Goal: Obtain resource: Obtain resource

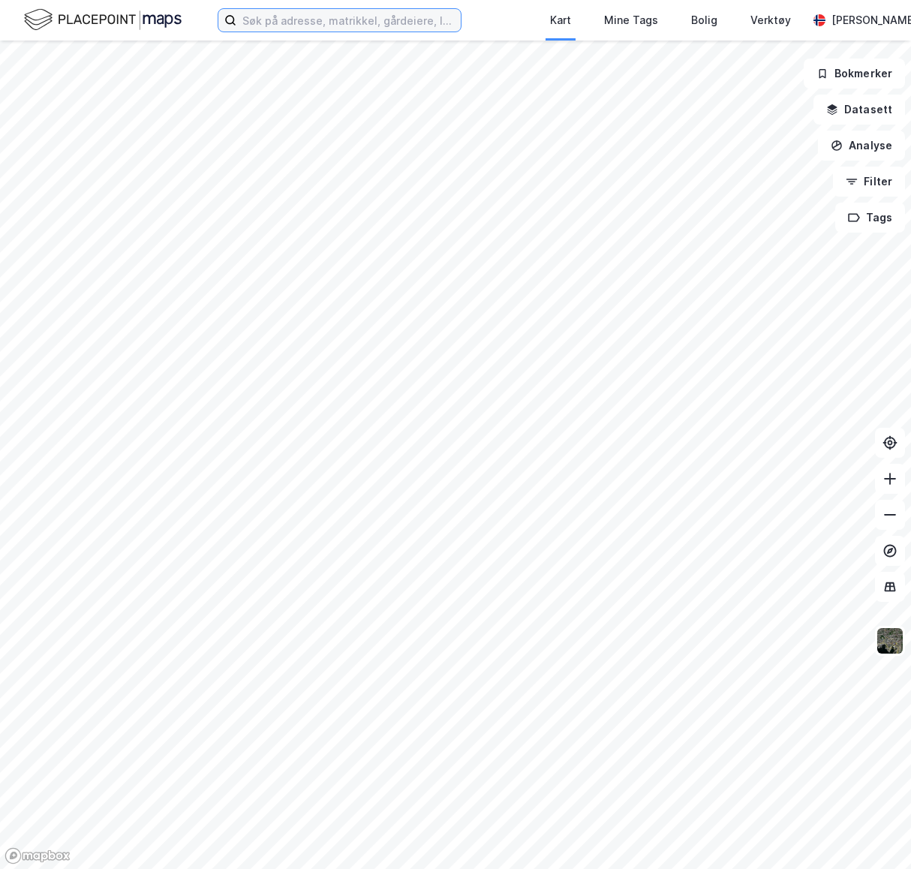
click at [314, 30] on input at bounding box center [348, 20] width 224 height 23
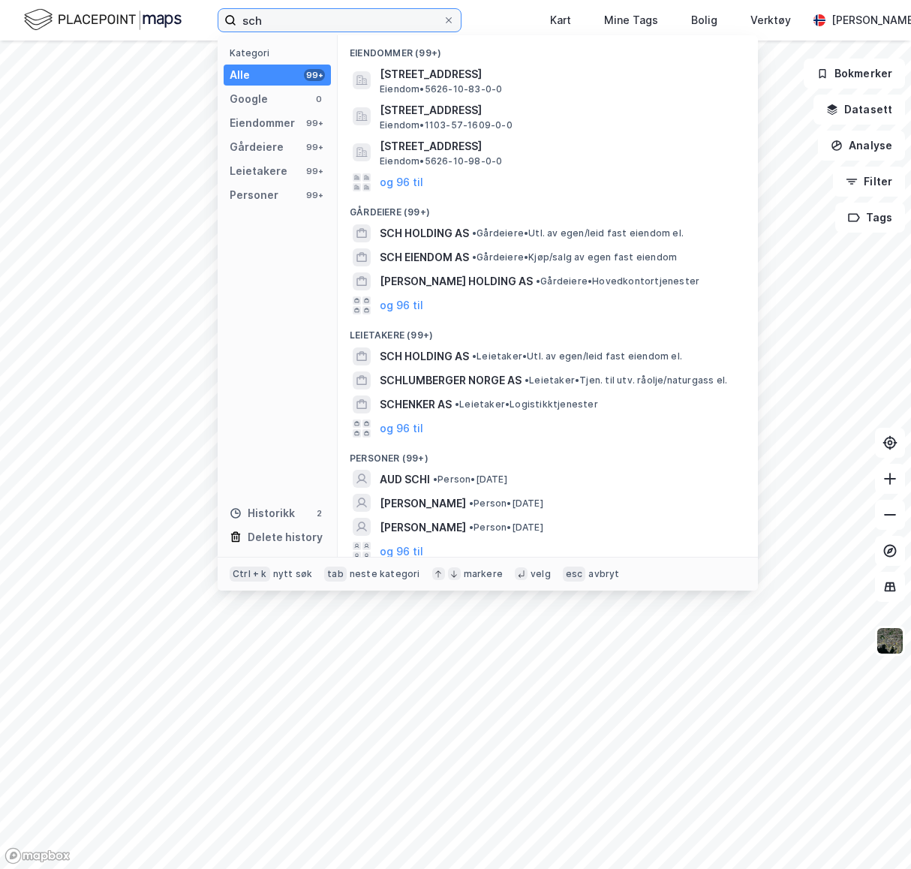
click at [396, 25] on input "sch" at bounding box center [339, 20] width 206 height 23
paste input "[STREET_ADDRESS]"
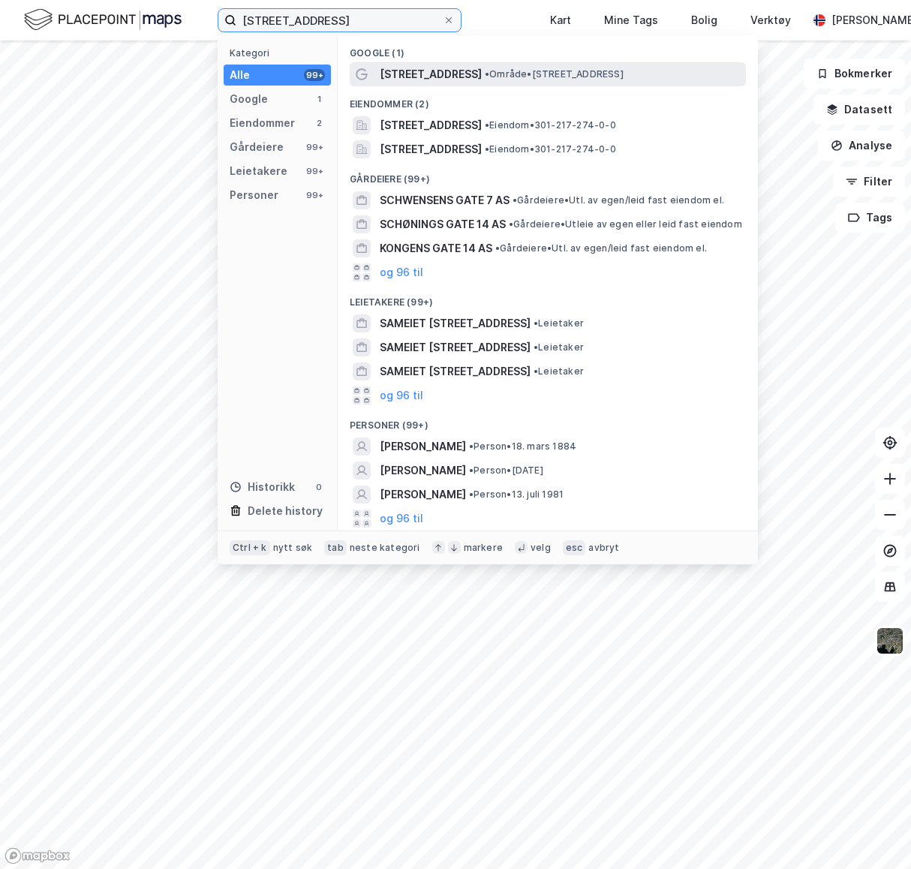
type input "[STREET_ADDRESS]"
click at [448, 74] on span "[STREET_ADDRESS]" at bounding box center [431, 74] width 102 height 18
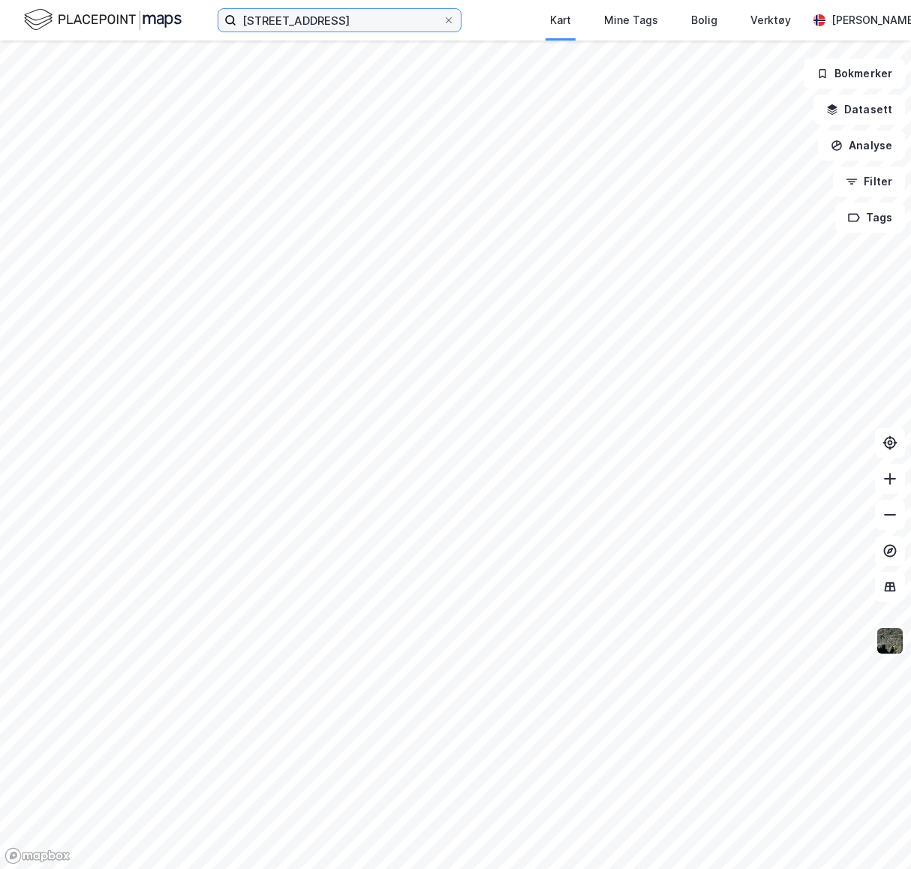
click at [383, 26] on input "[STREET_ADDRESS]" at bounding box center [339, 20] width 206 height 23
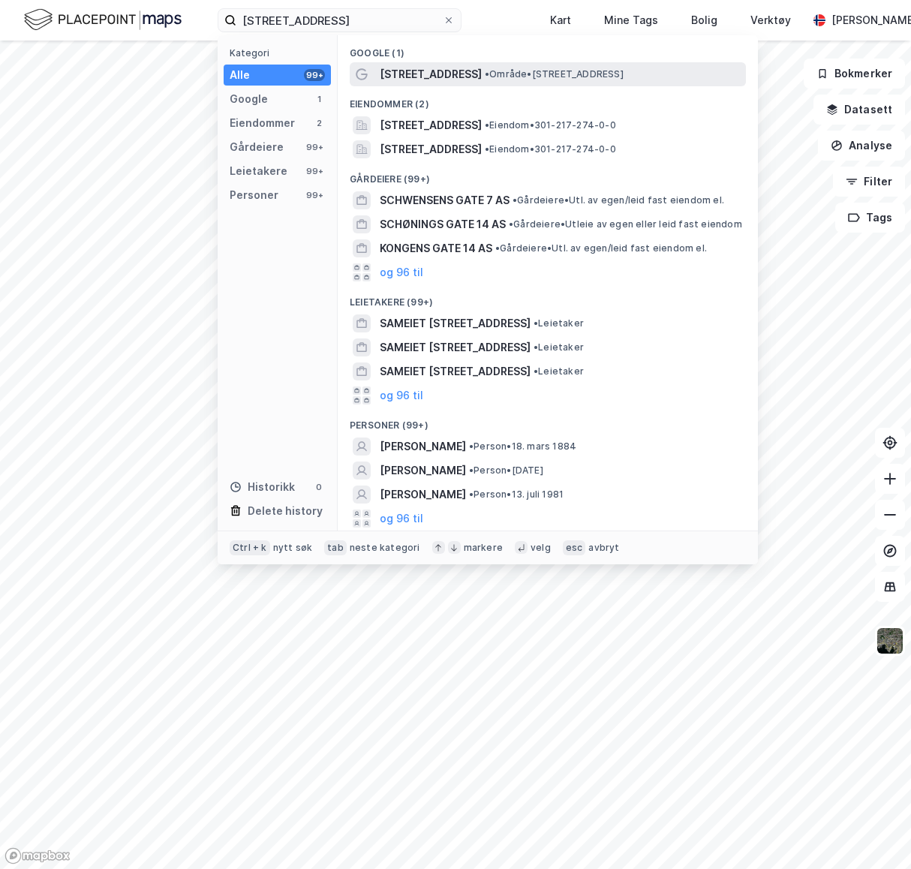
click at [488, 64] on div "[STREET_ADDRESS] • Område • [STREET_ADDRESS]" at bounding box center [548, 74] width 396 height 24
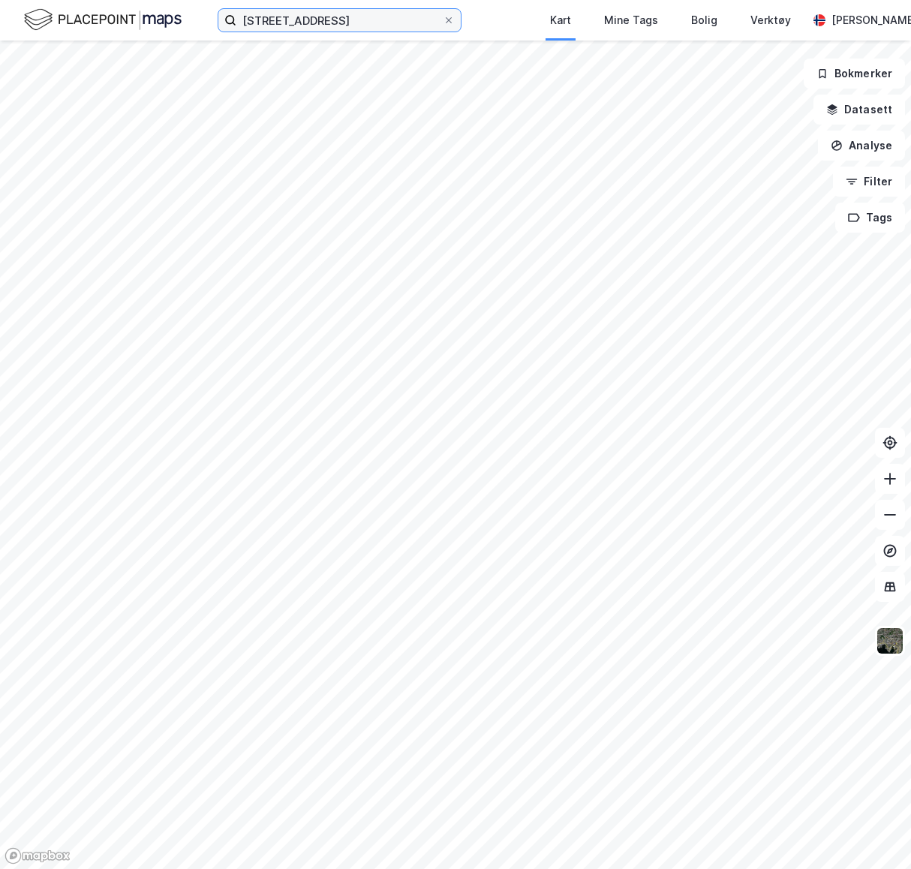
click at [354, 20] on input "[STREET_ADDRESS]" at bounding box center [339, 20] width 206 height 23
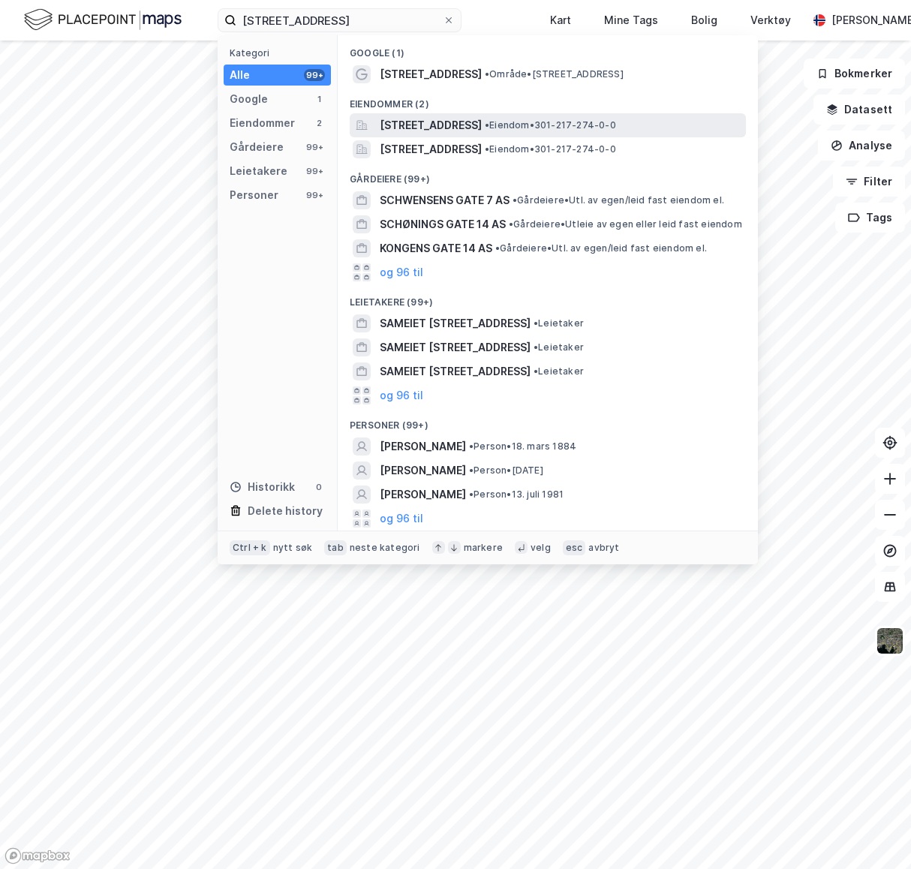
click at [440, 124] on span "[STREET_ADDRESS]" at bounding box center [431, 125] width 102 height 18
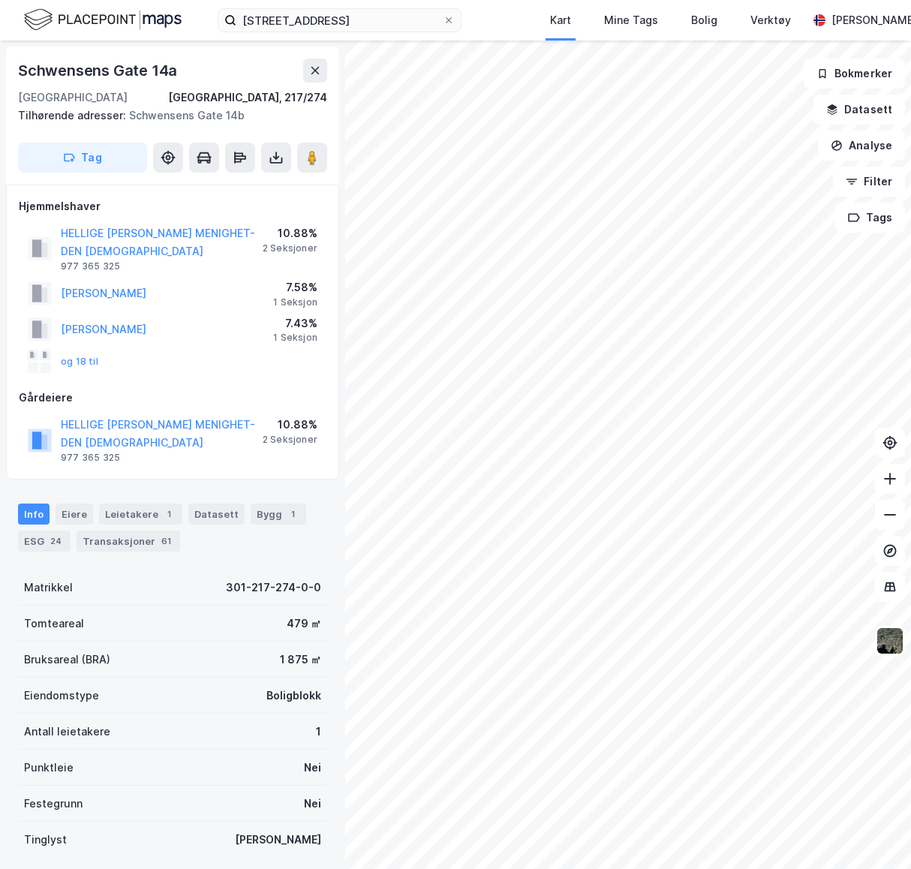
click at [138, 582] on div "Matrikkel 301-217-274-0-0" at bounding box center [172, 588] width 309 height 36
click at [282, 160] on icon at bounding box center [276, 161] width 13 height 6
click at [233, 203] on div "Last ned matrikkelrapport" at bounding box center [211, 212] width 160 height 24
click at [897, 644] on img at bounding box center [890, 641] width 29 height 29
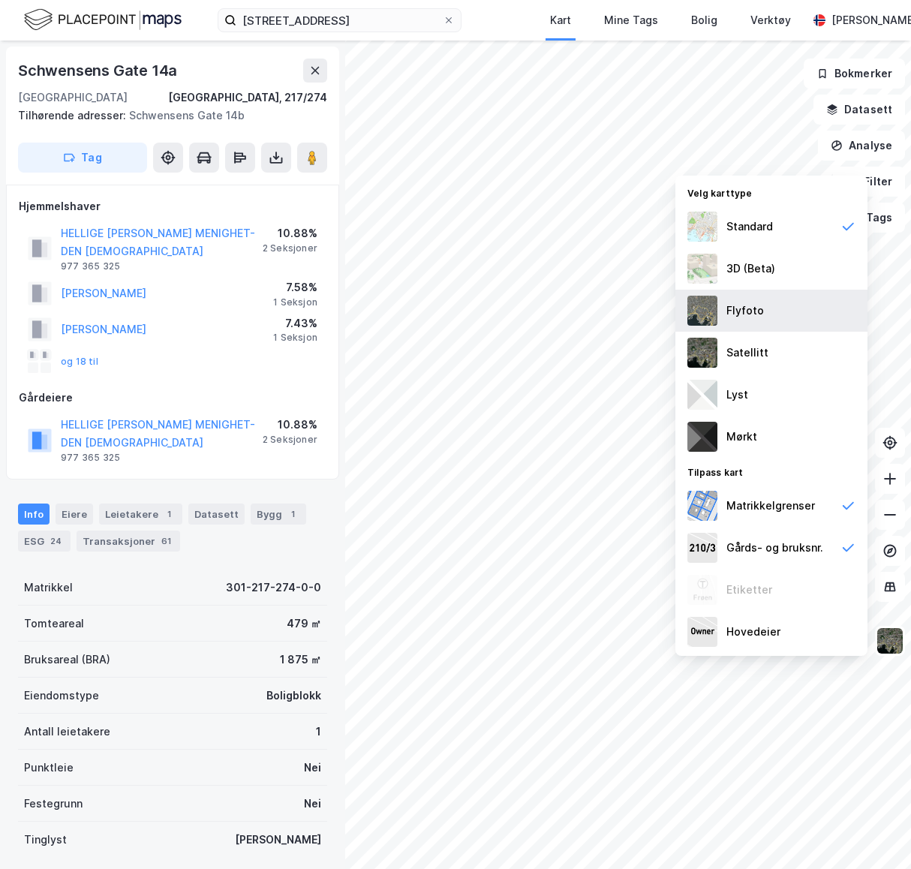
click at [767, 305] on div "Flyfoto" at bounding box center [772, 311] width 192 height 42
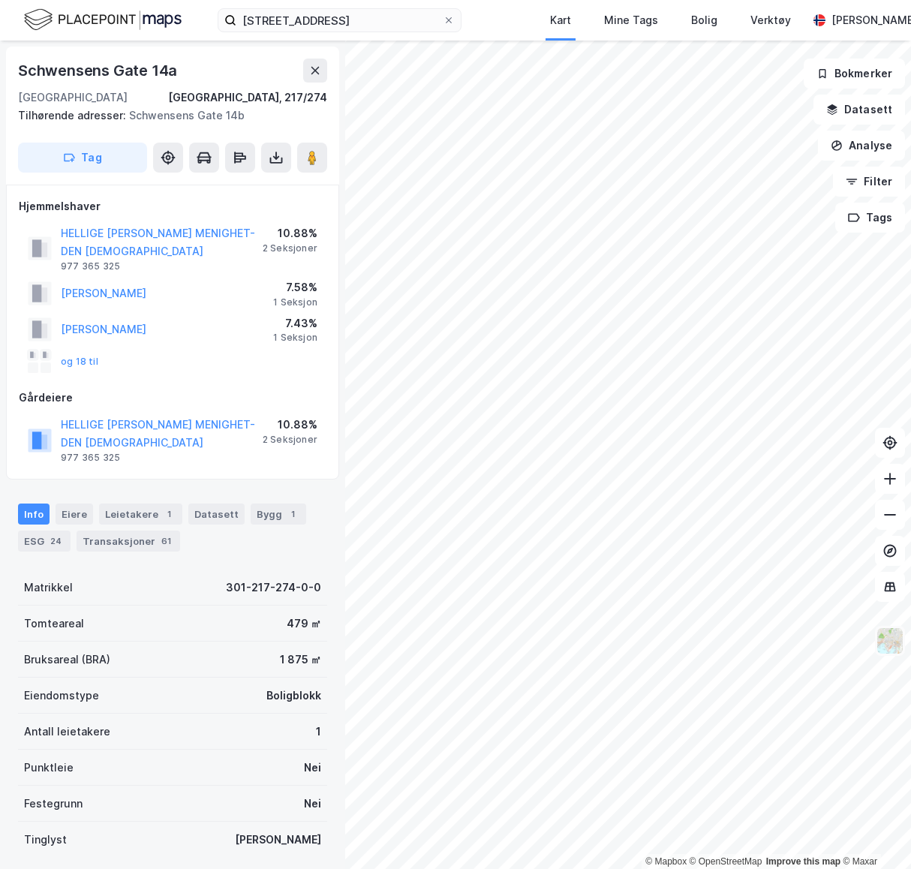
click at [895, 647] on img at bounding box center [890, 641] width 29 height 29
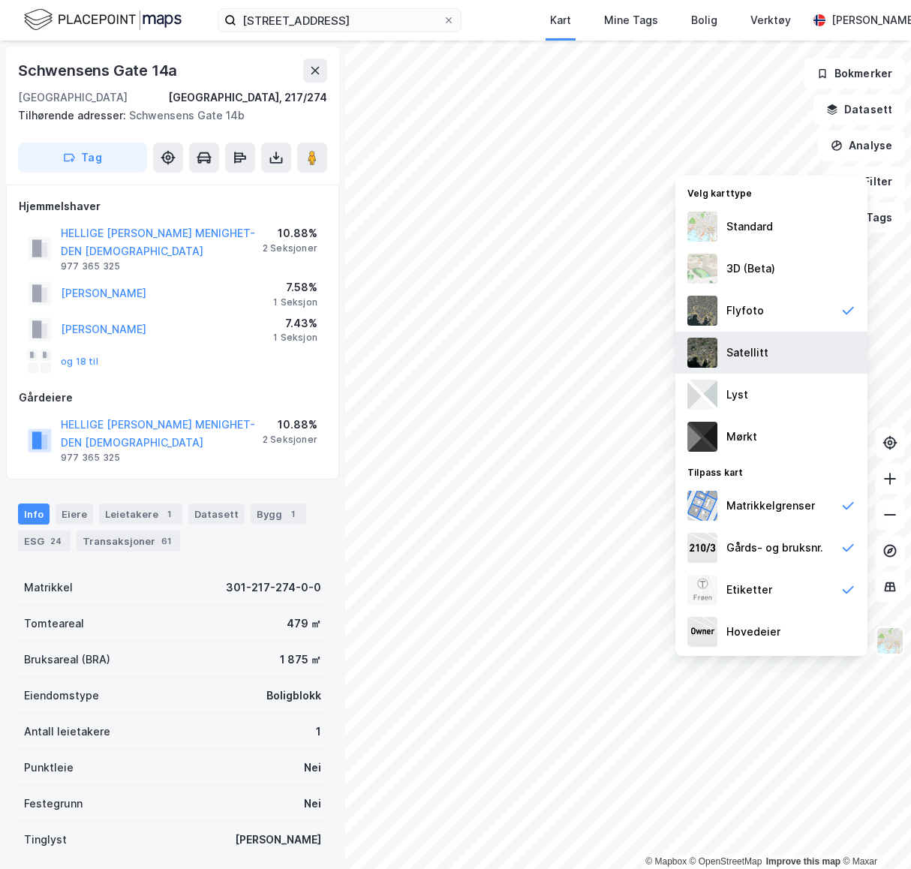
click at [781, 357] on div "Satellitt" at bounding box center [772, 353] width 192 height 42
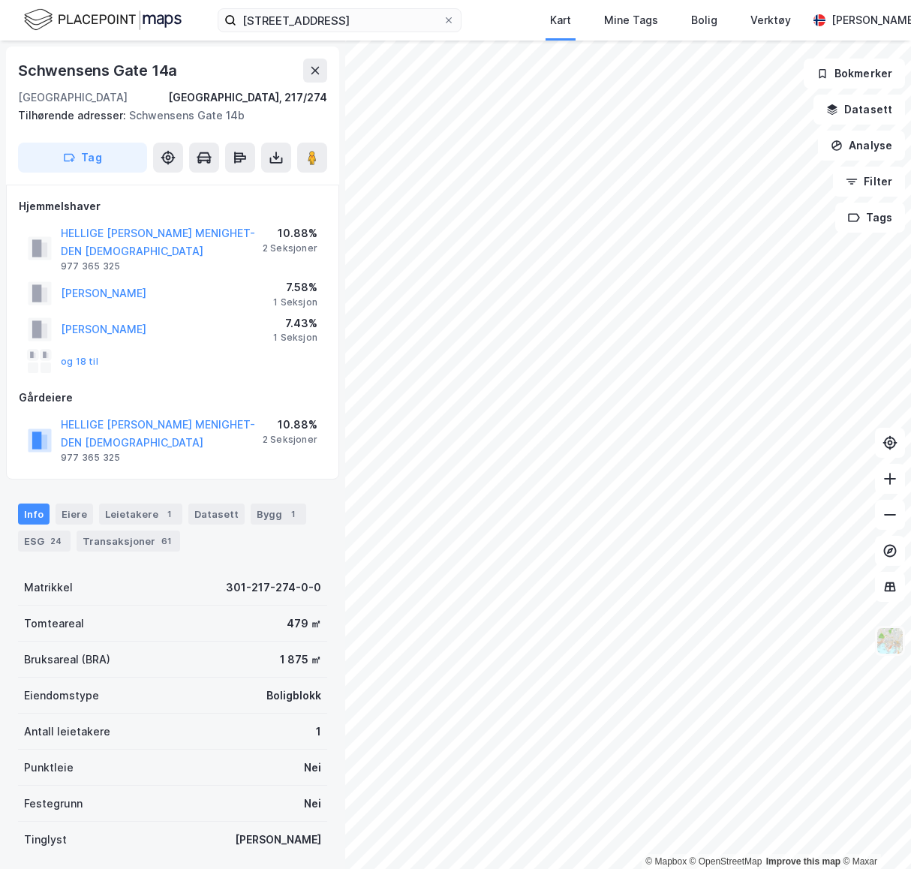
click at [896, 647] on img at bounding box center [890, 641] width 29 height 29
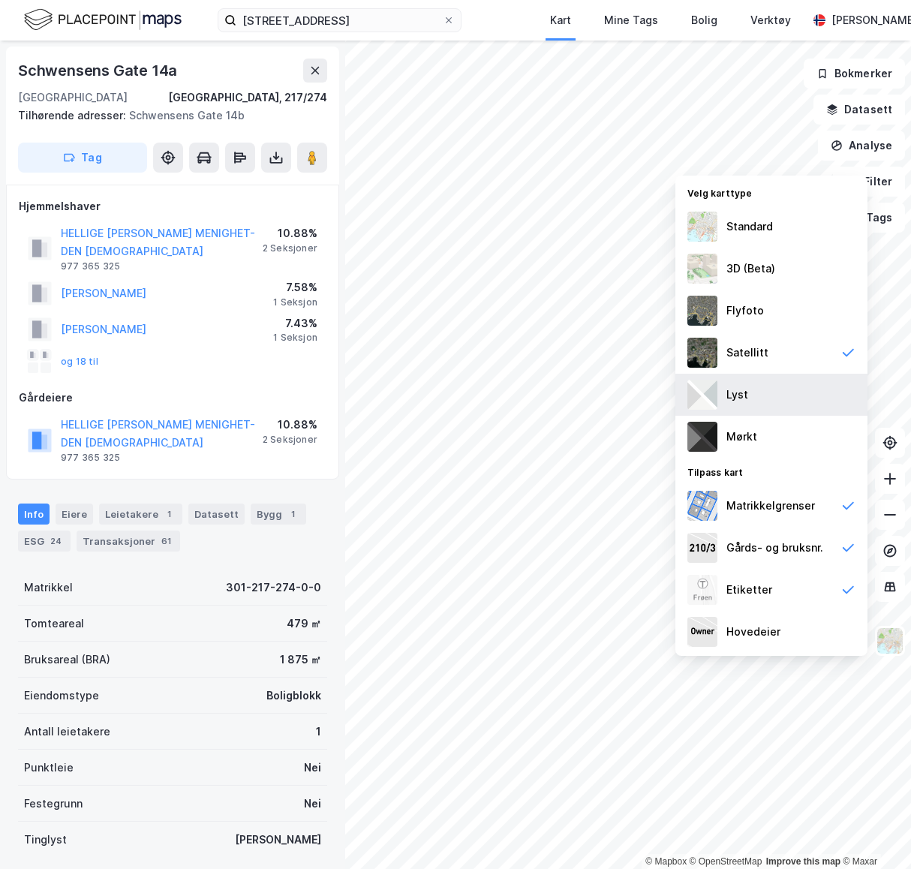
click at [790, 398] on div "Lyst" at bounding box center [772, 395] width 192 height 42
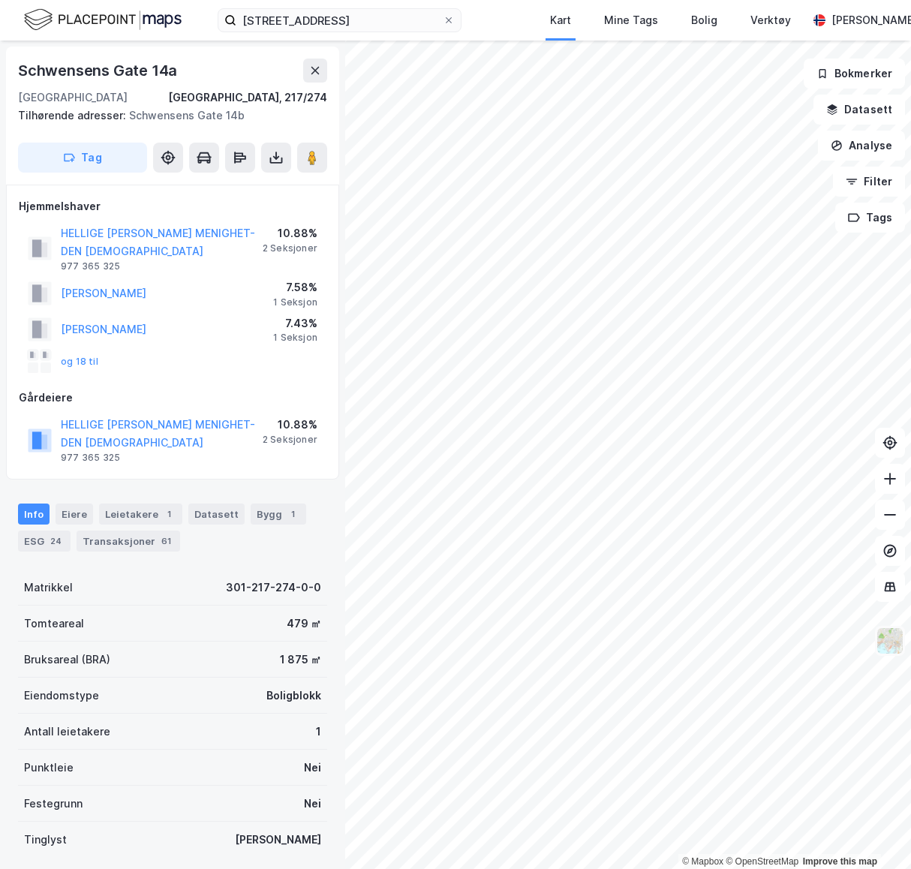
click at [895, 650] on img at bounding box center [890, 641] width 29 height 29
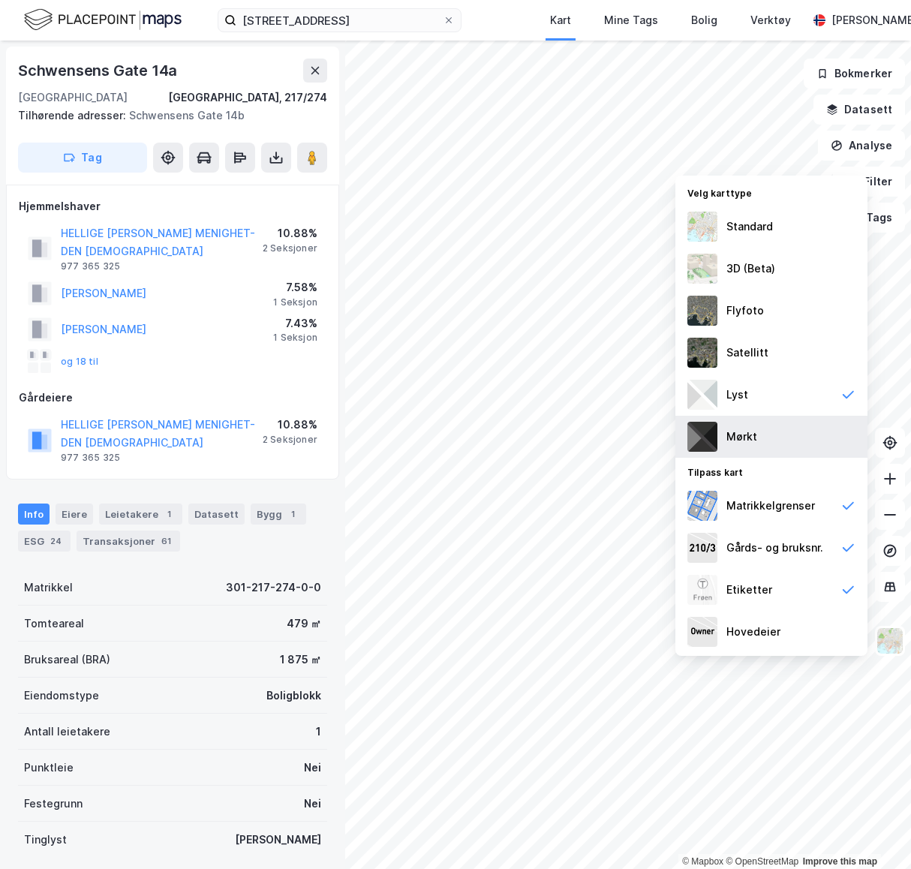
click at [763, 441] on div "Mørkt" at bounding box center [772, 437] width 192 height 42
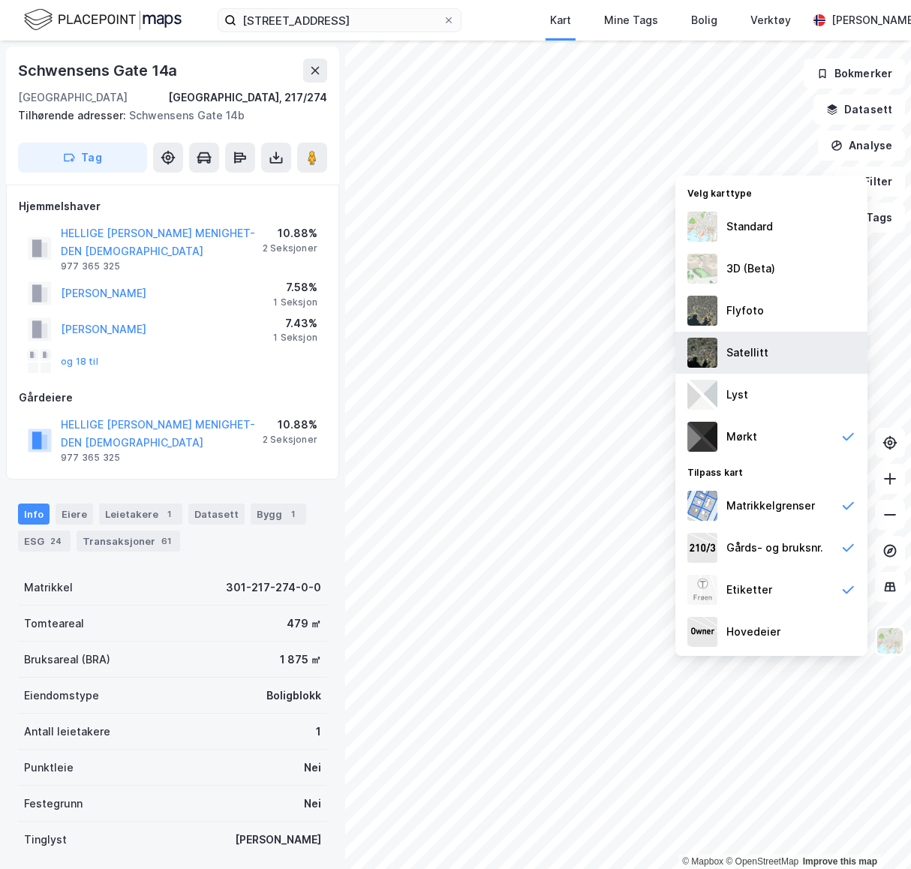
click at [778, 353] on div "Satellitt" at bounding box center [772, 353] width 192 height 42
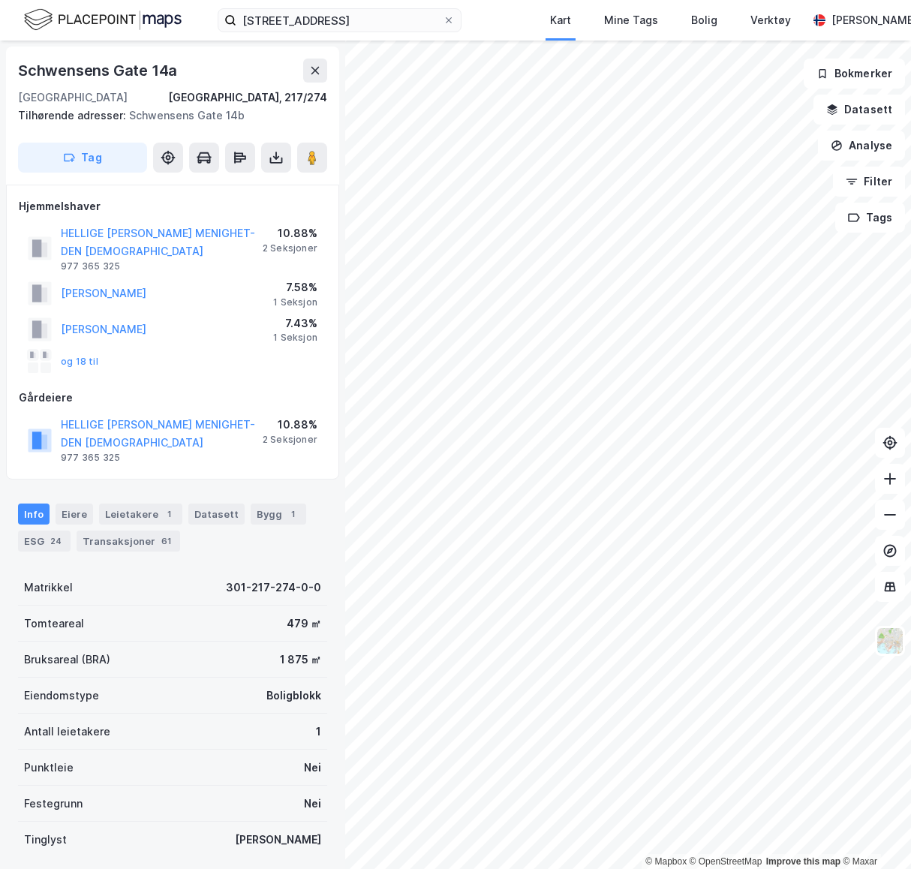
click at [133, 68] on div "Schwensens Gate 14a" at bounding box center [99, 71] width 162 height 24
copy div "Schwensens Gate 14a"
click at [889, 645] on img at bounding box center [890, 641] width 29 height 29
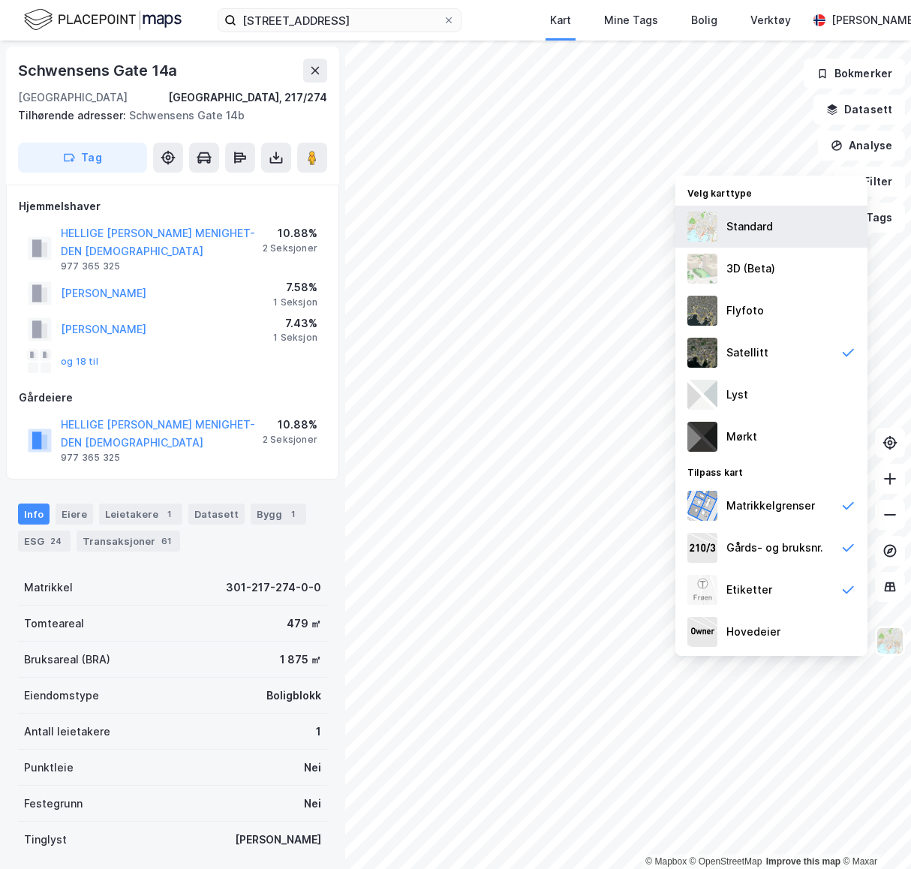
click at [769, 238] on div "Standard" at bounding box center [772, 227] width 192 height 42
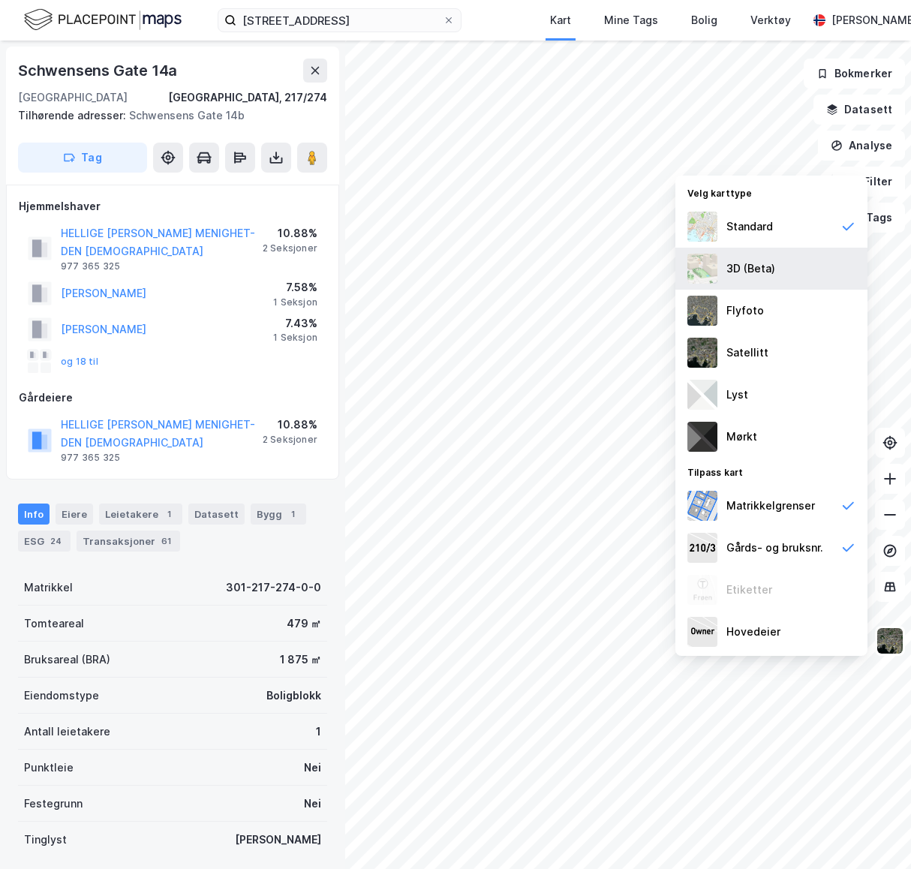
click at [766, 274] on div "3D (Beta)" at bounding box center [751, 269] width 49 height 18
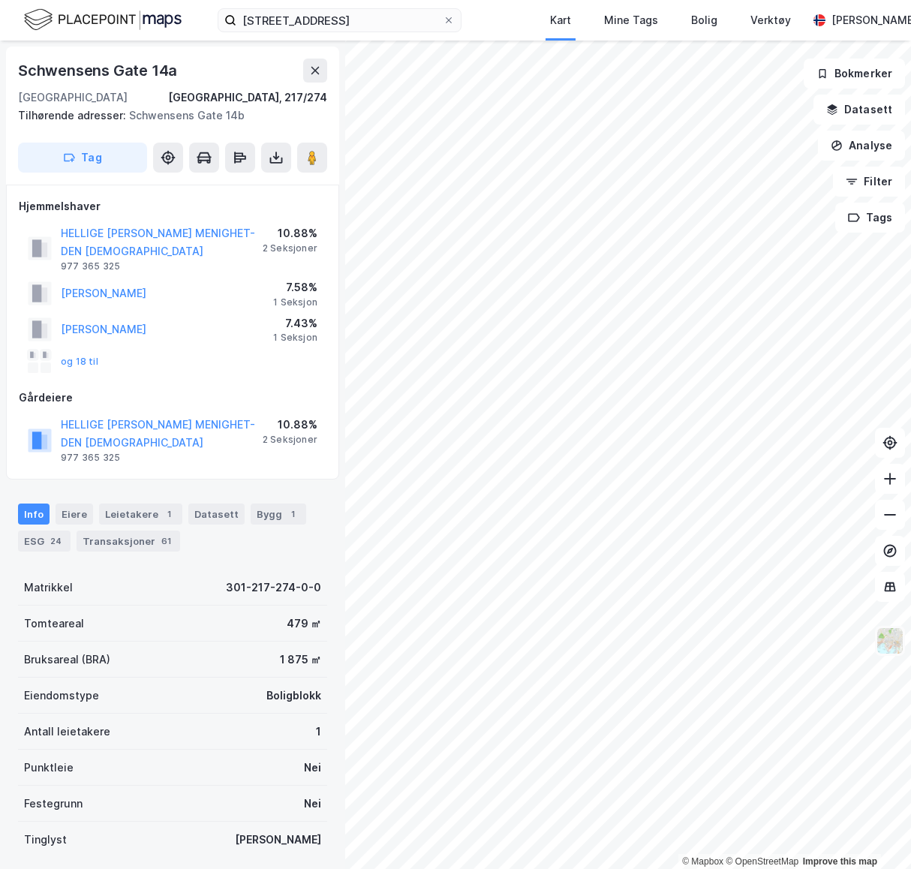
click at [893, 646] on img at bounding box center [890, 641] width 29 height 29
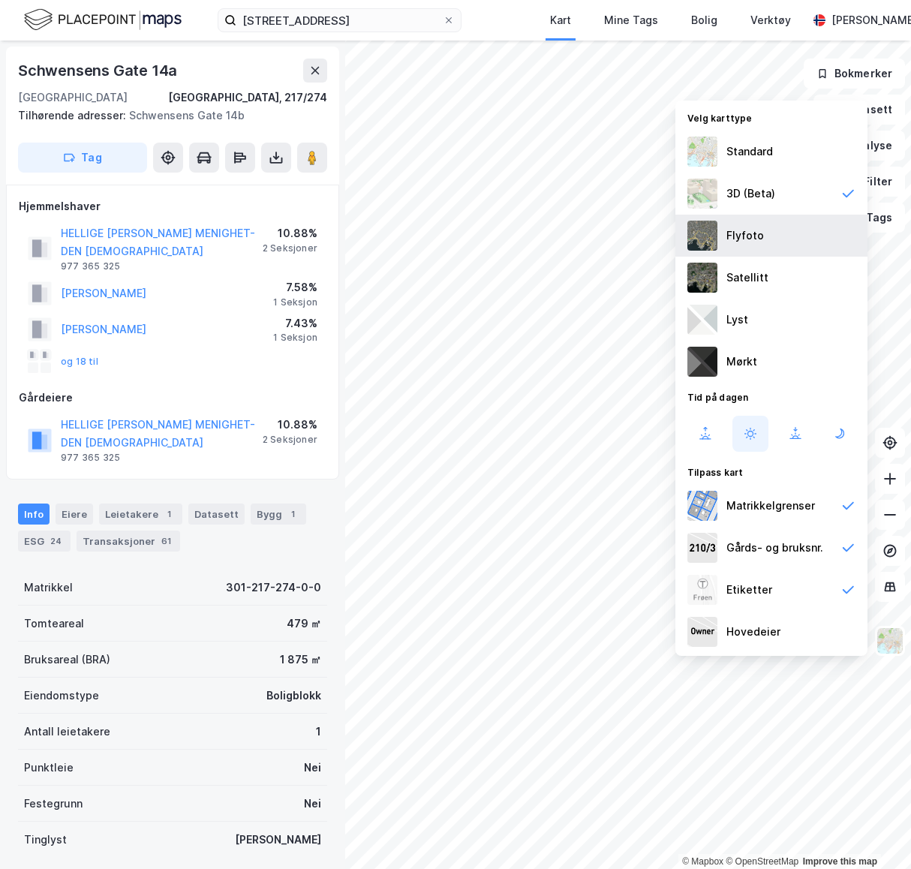
click at [784, 243] on div "Flyfoto" at bounding box center [772, 236] width 192 height 42
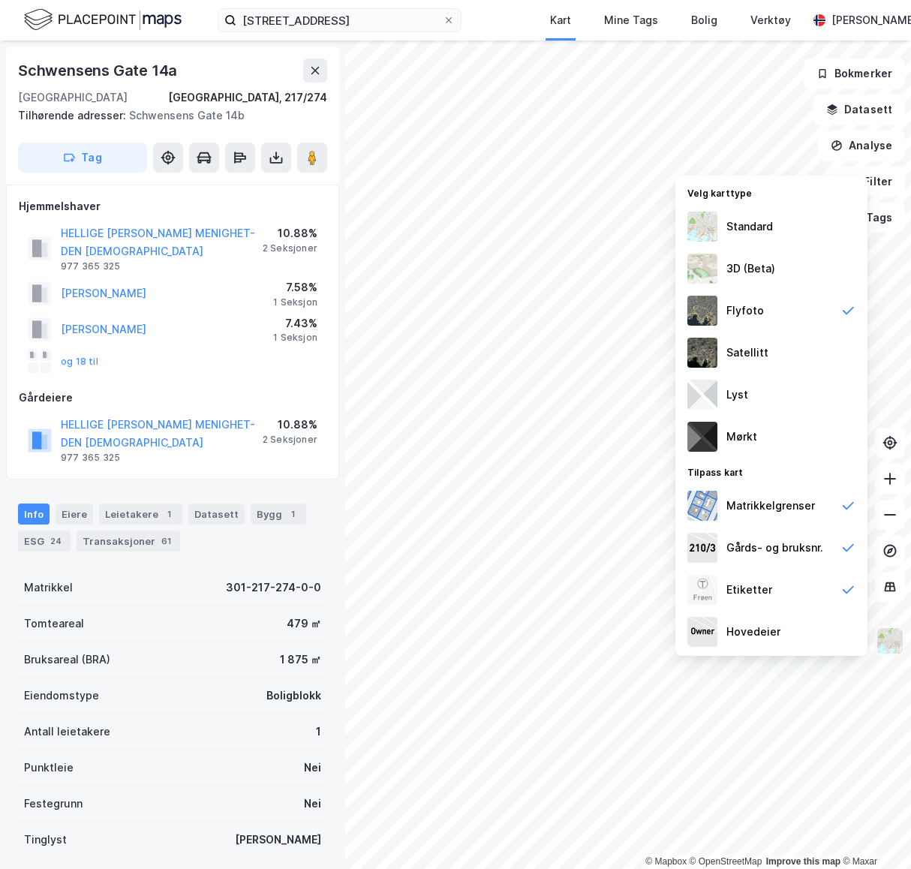
click at [886, 649] on img at bounding box center [890, 641] width 29 height 29
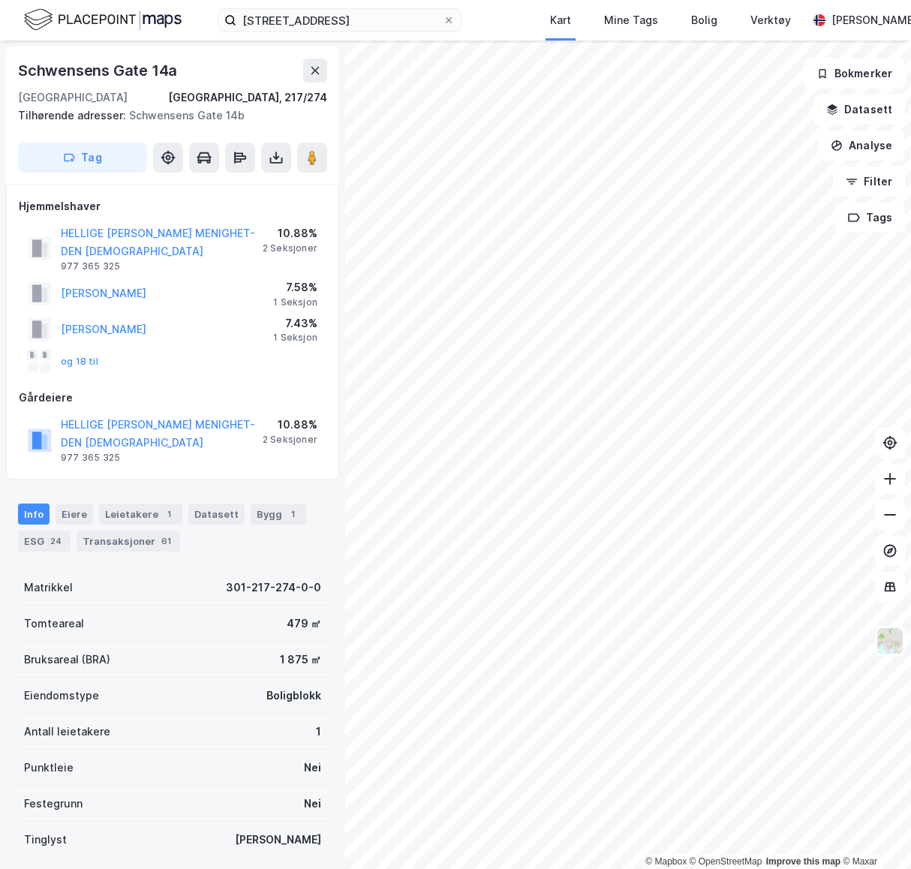
click at [109, 65] on div "Schwensens Gate 14a" at bounding box center [99, 71] width 162 height 24
copy div "Schwensens Gate 14a"
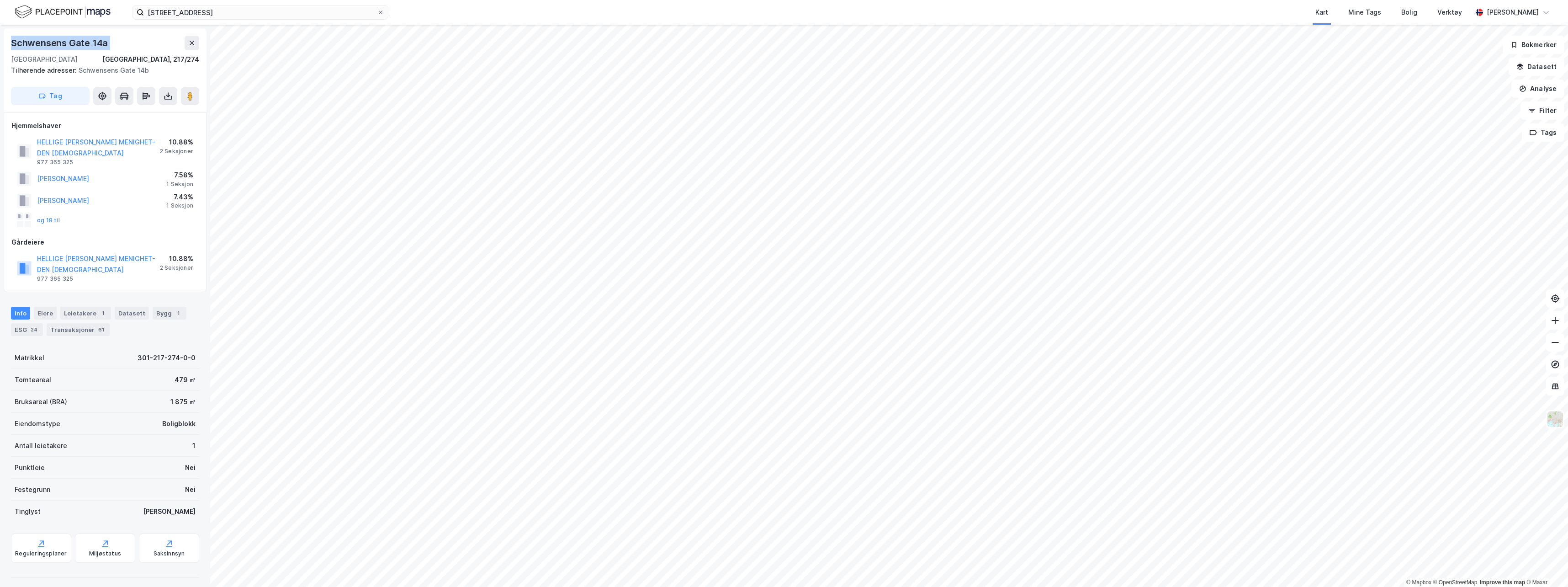
click at [554, 15] on div "Kart Mine Tags Bolig Verktøy" at bounding box center [952, 12] width 1040 height 25
click at [554, 423] on img at bounding box center [1555, 419] width 18 height 18
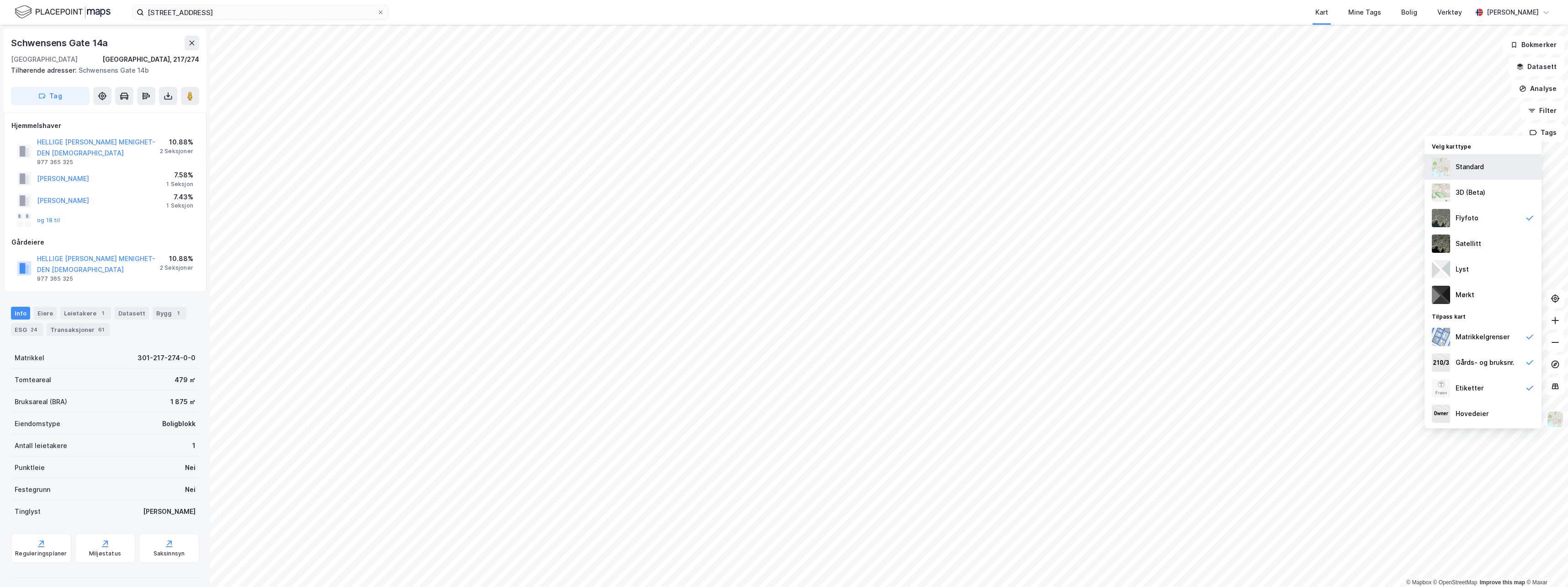
click at [554, 171] on div "Standard" at bounding box center [1469, 167] width 29 height 11
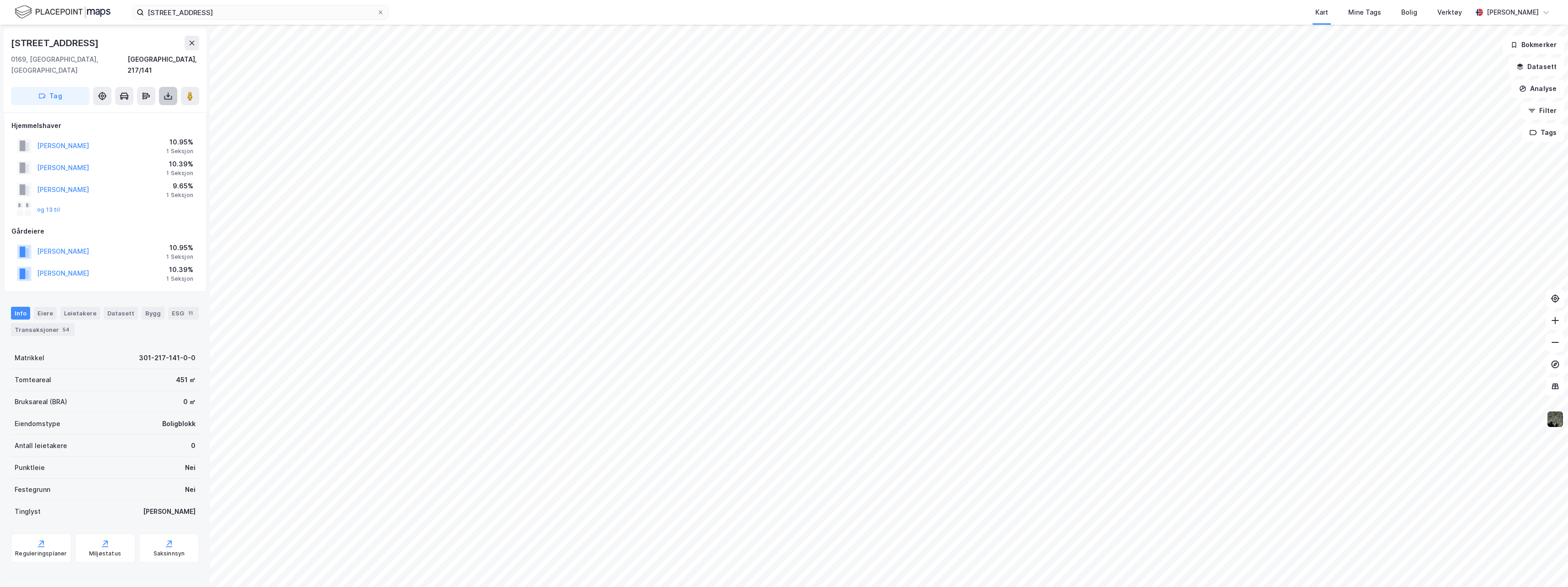
click at [169, 91] on icon at bounding box center [168, 96] width 9 height 9
click at [142, 125] on div "Last ned matrikkelrapport" at bounding box center [134, 129] width 75 height 7
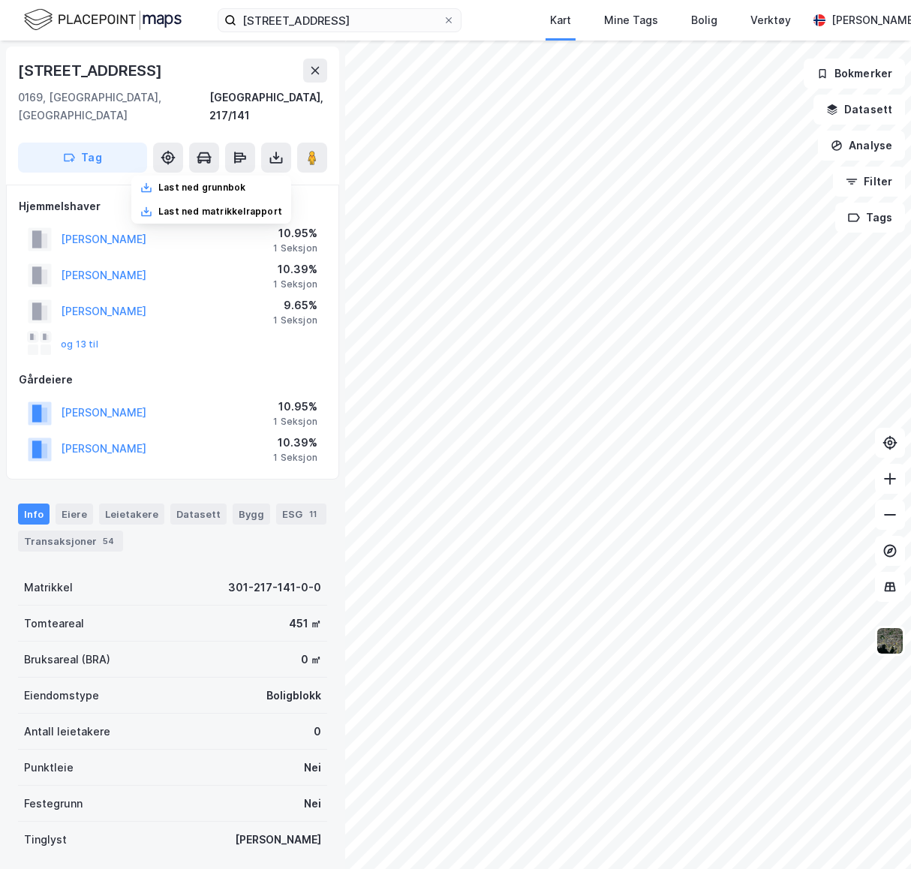
click at [201, 88] on div "[STREET_ADDRESS], 217/141" at bounding box center [172, 92] width 309 height 66
